Goal: Go to known website: Access a specific website the user already knows

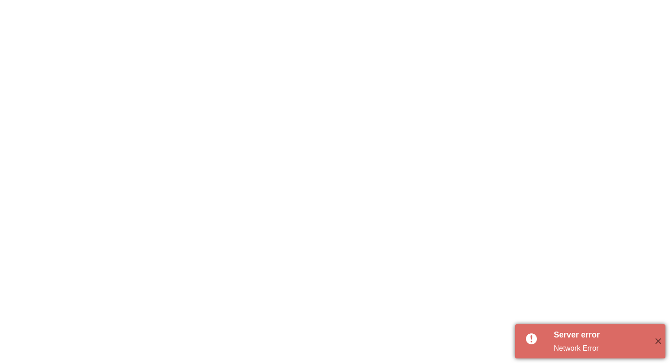
click at [566, 334] on div "Server error" at bounding box center [600, 335] width 93 height 12
